Goal: Find specific page/section: Find specific page/section

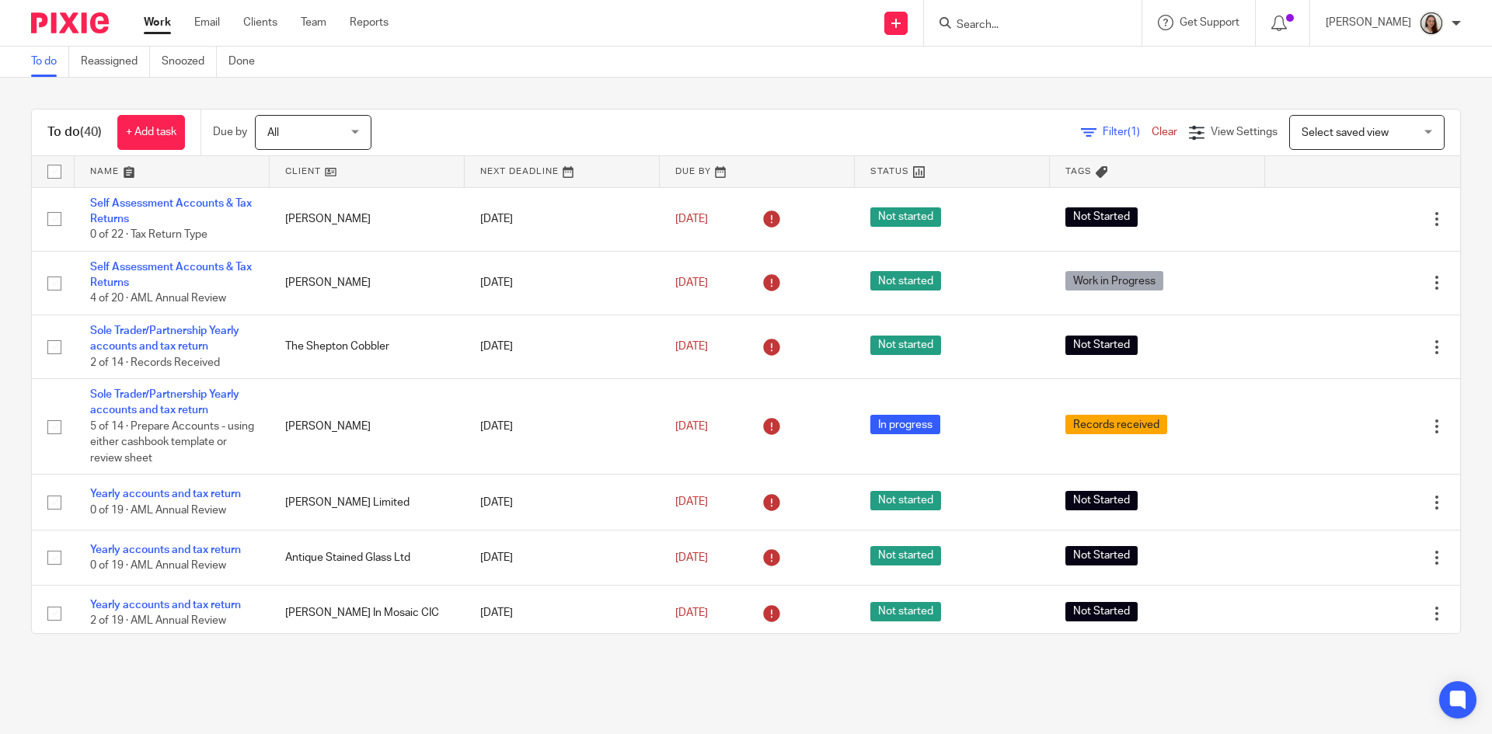
drag, startPoint x: 1049, startPoint y: 33, endPoint x: 1045, endPoint y: 24, distance: 9.4
click at [1049, 32] on form at bounding box center [1037, 22] width 165 height 19
click at [1045, 24] on input "Search" at bounding box center [1025, 26] width 140 height 14
type input "shade"
click at [1054, 66] on link at bounding box center [1083, 67] width 263 height 36
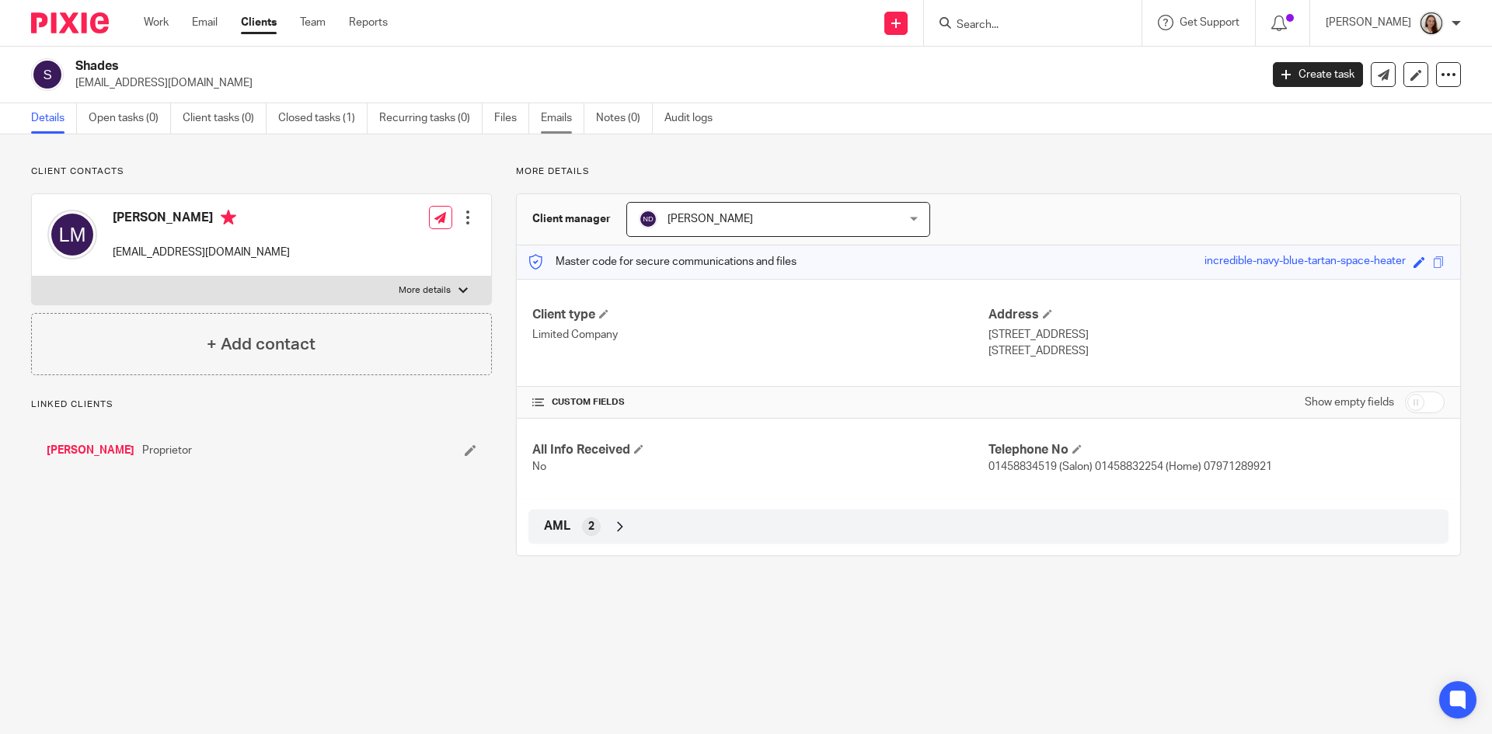
click at [564, 113] on link "Emails" at bounding box center [563, 118] width 44 height 30
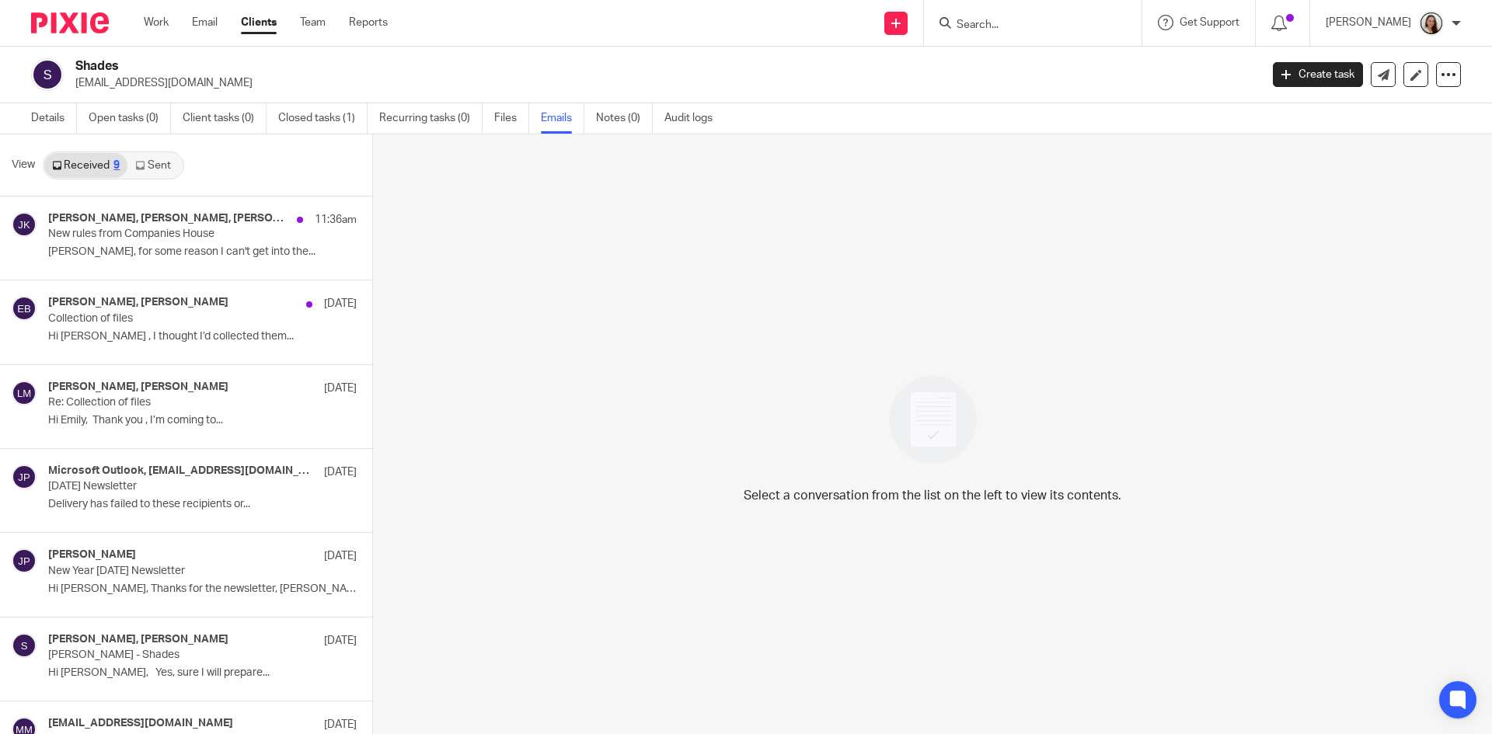
click at [162, 168] on link "Sent" at bounding box center [154, 165] width 54 height 25
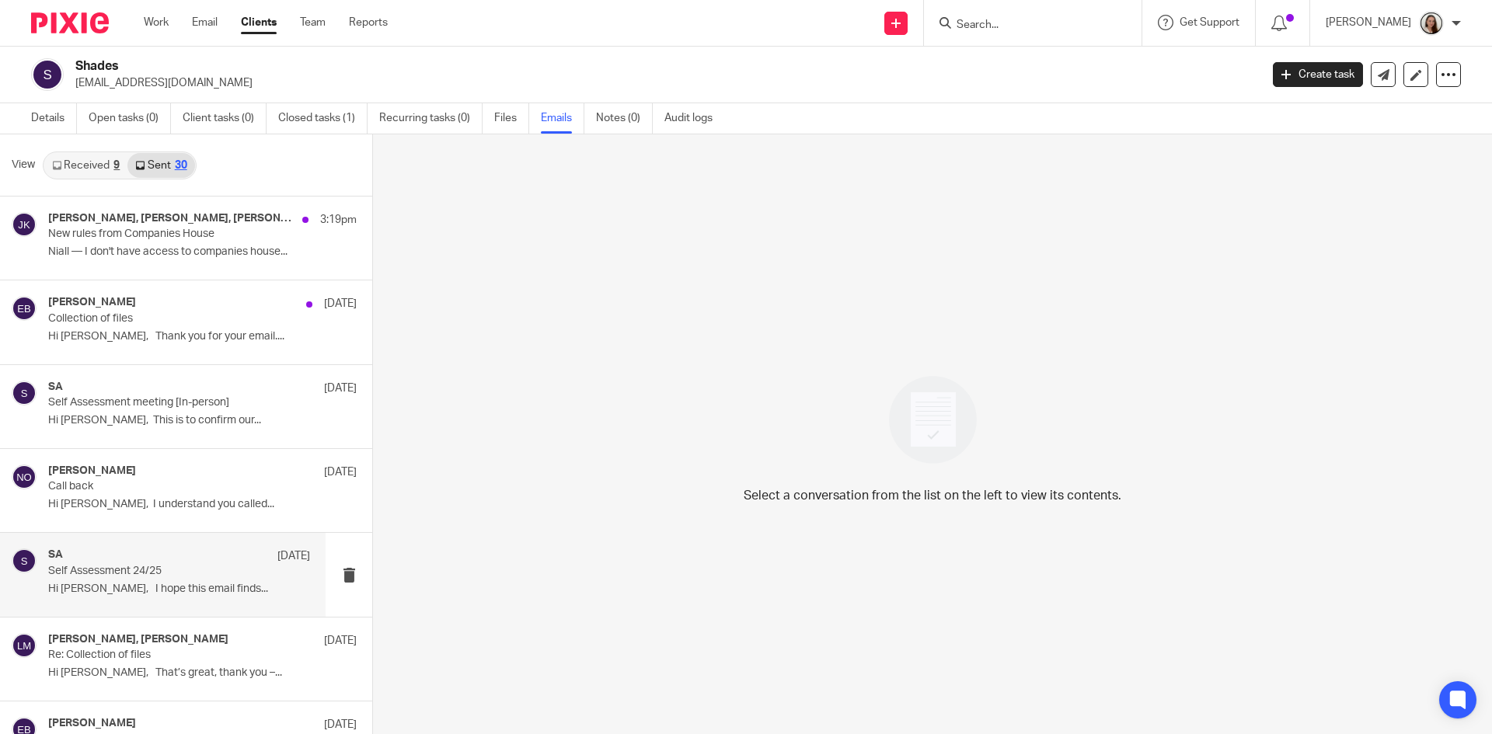
click at [137, 587] on p "Hi [PERSON_NAME], I hope this email finds..." at bounding box center [179, 589] width 262 height 13
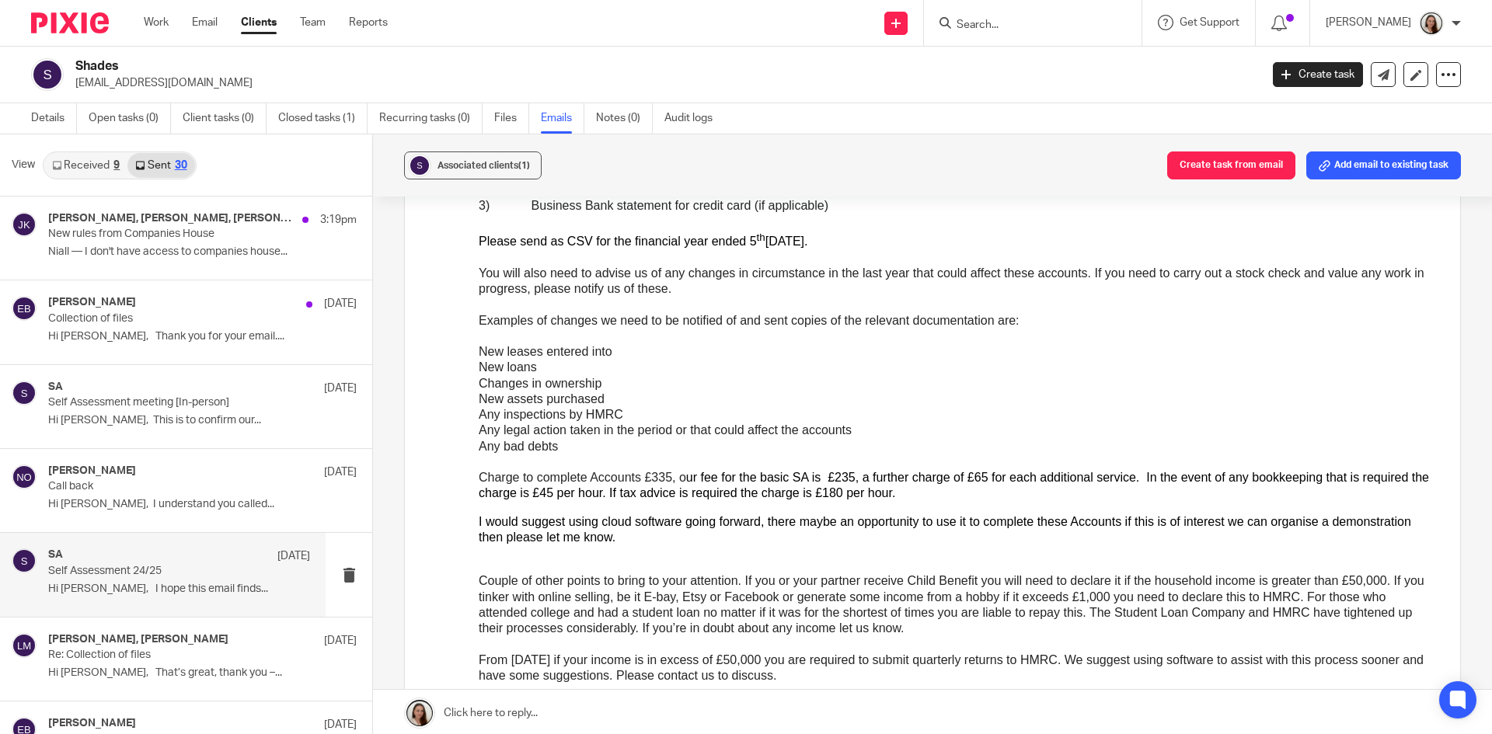
scroll to position [466, 0]
